Goal: Task Accomplishment & Management: Use online tool/utility

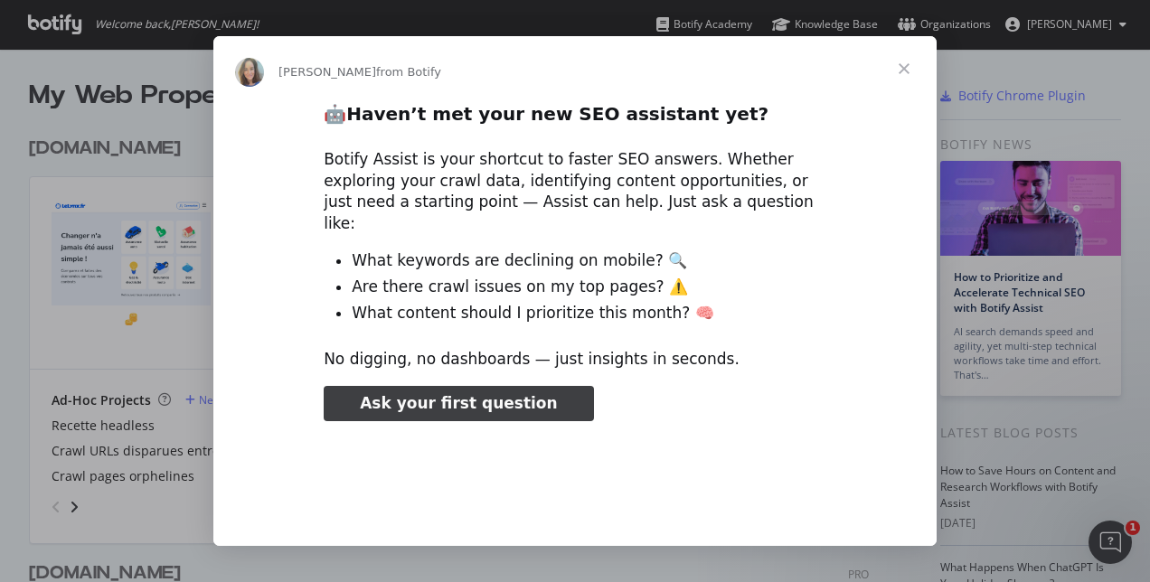
type input "105666"
click at [899, 64] on span "Close" at bounding box center [903, 68] width 65 height 65
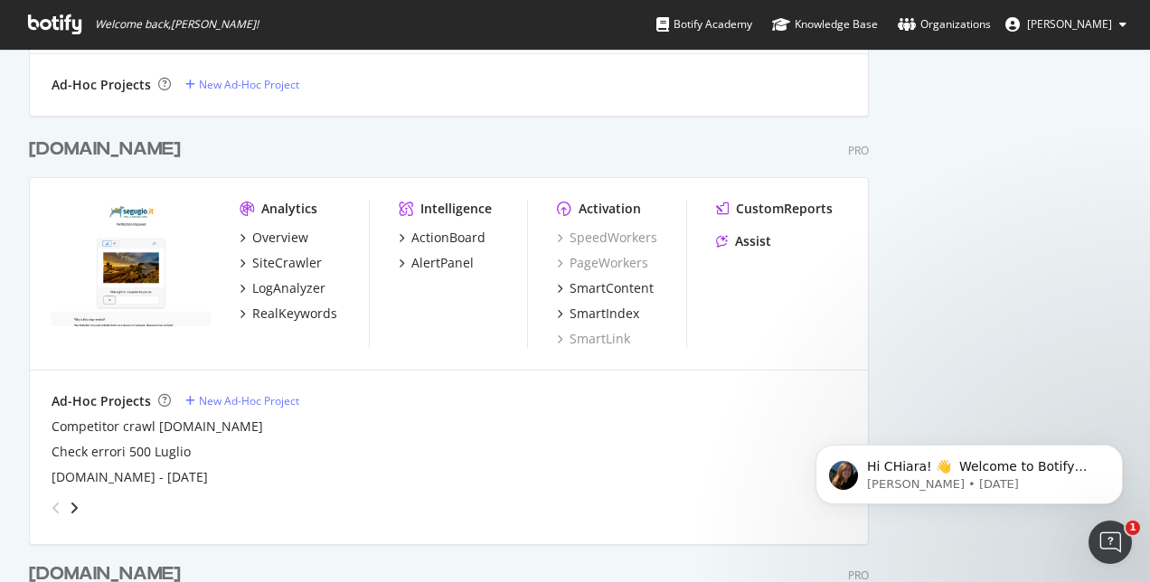
scroll to position [1105, 0]
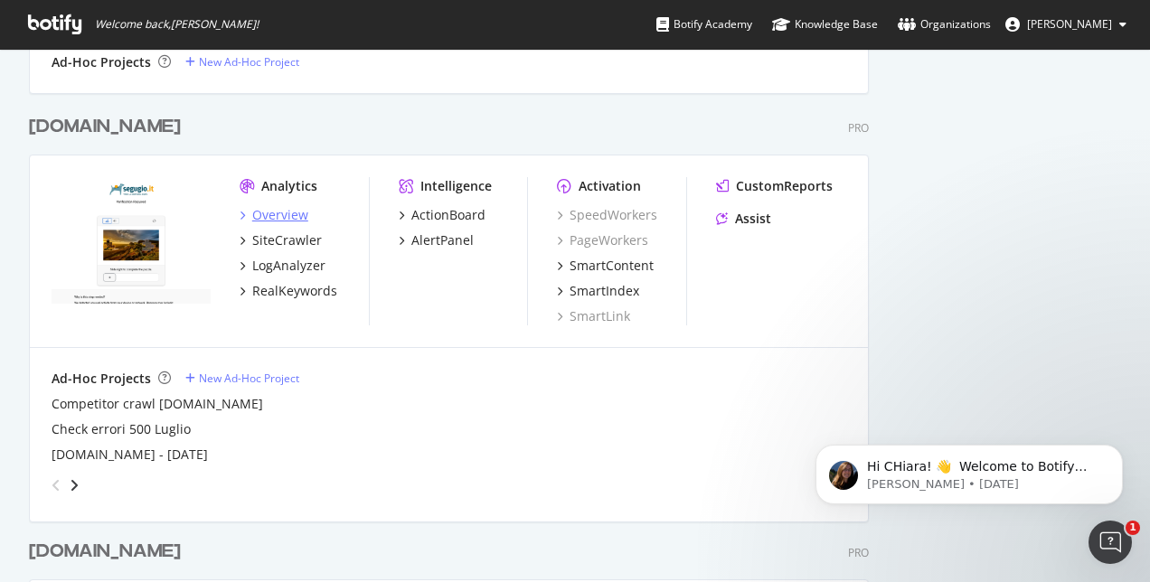
click at [276, 217] on div "Overview" at bounding box center [280, 215] width 56 height 18
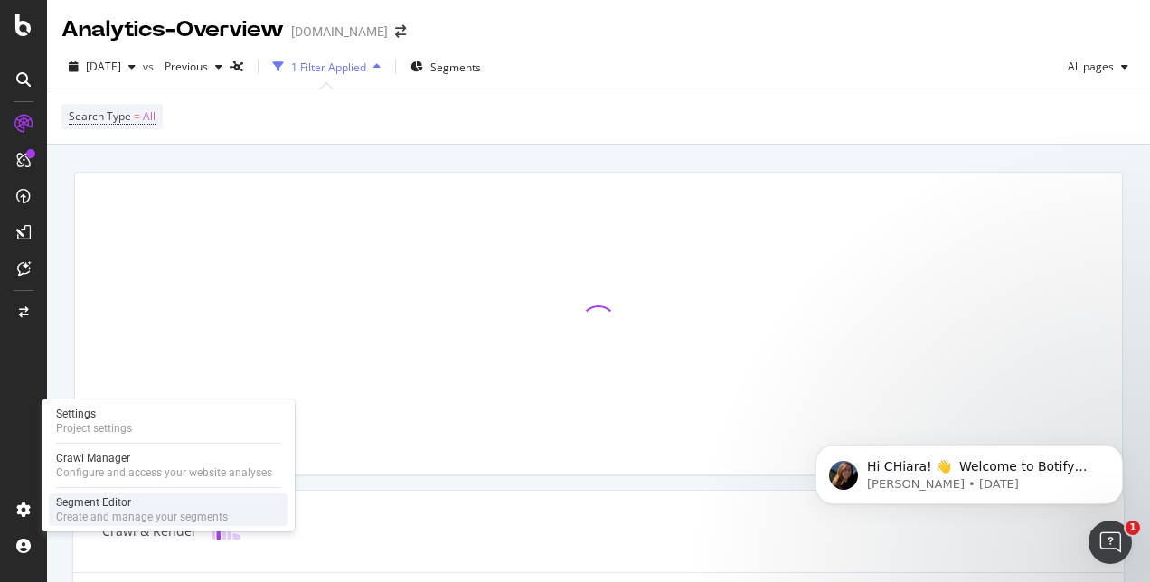
click at [76, 508] on div "Segment Editor" at bounding box center [142, 502] width 172 height 14
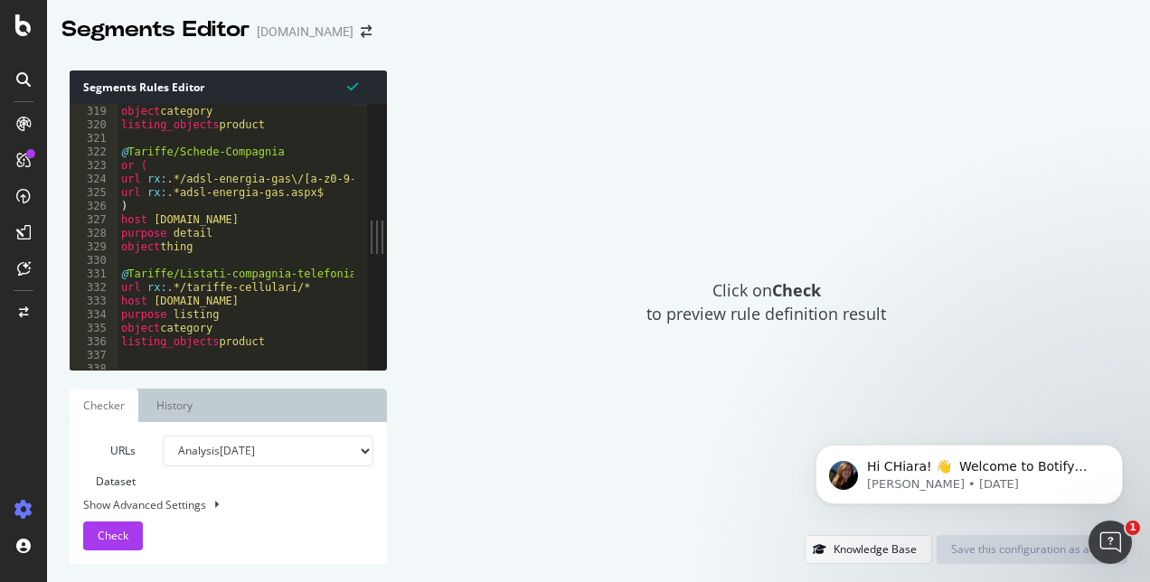
scroll to position [4312, 0]
click at [768, 313] on span "Click on Check to preview rule definition result" at bounding box center [766, 302] width 240 height 46
click at [730, 300] on span "Click on Check to preview rule definition result" at bounding box center [766, 302] width 240 height 46
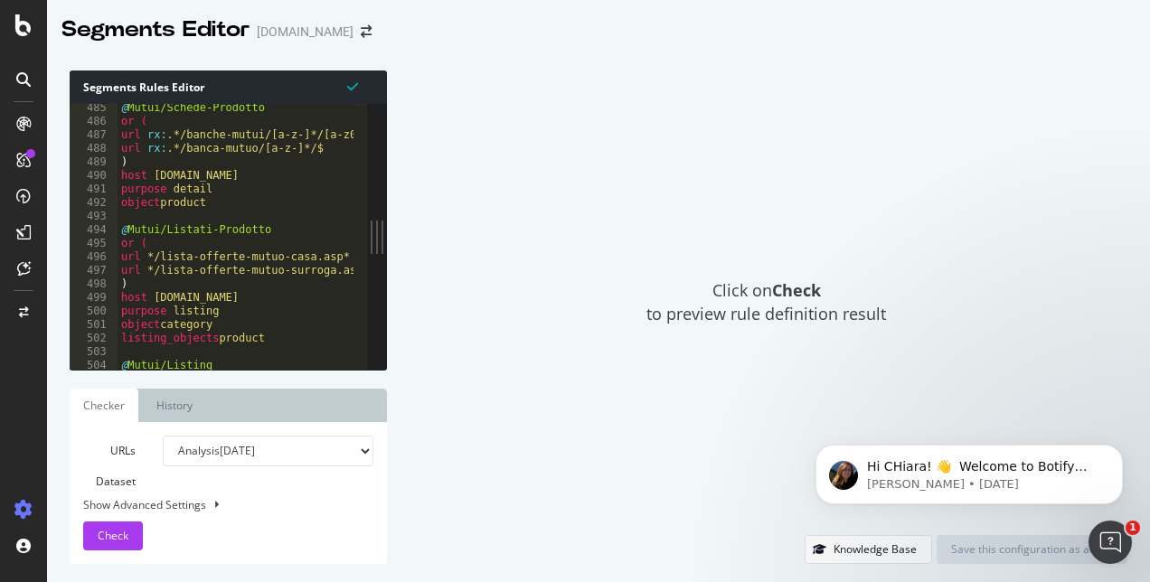
scroll to position [6567, 0]
